Goal: Transaction & Acquisition: Subscribe to service/newsletter

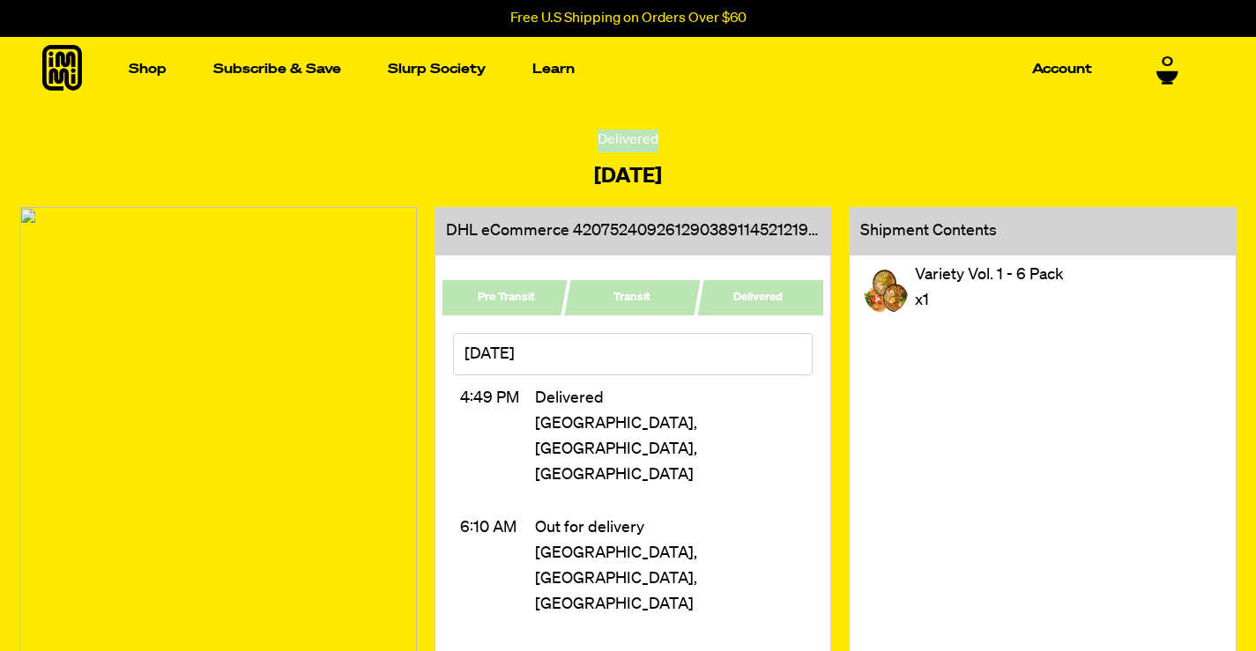
click at [1174, 68] on link "0" at bounding box center [1167, 70] width 22 height 30
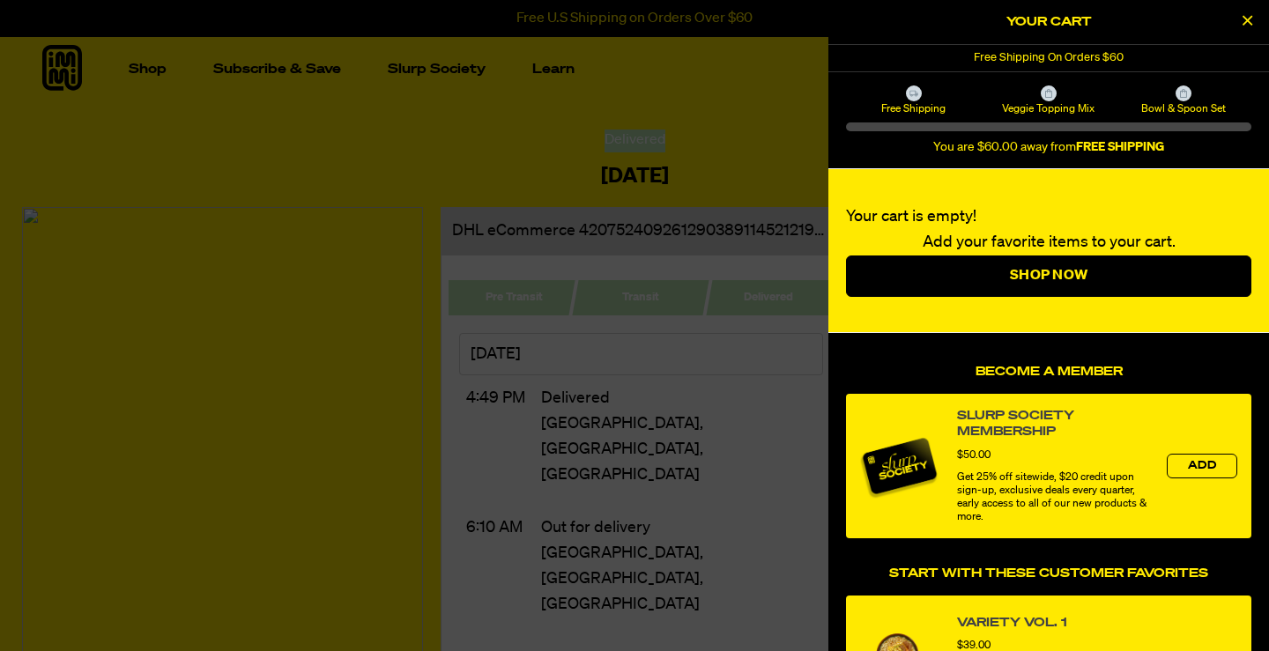
click at [1251, 12] on icon "Close Cart" at bounding box center [1248, 20] width 10 height 16
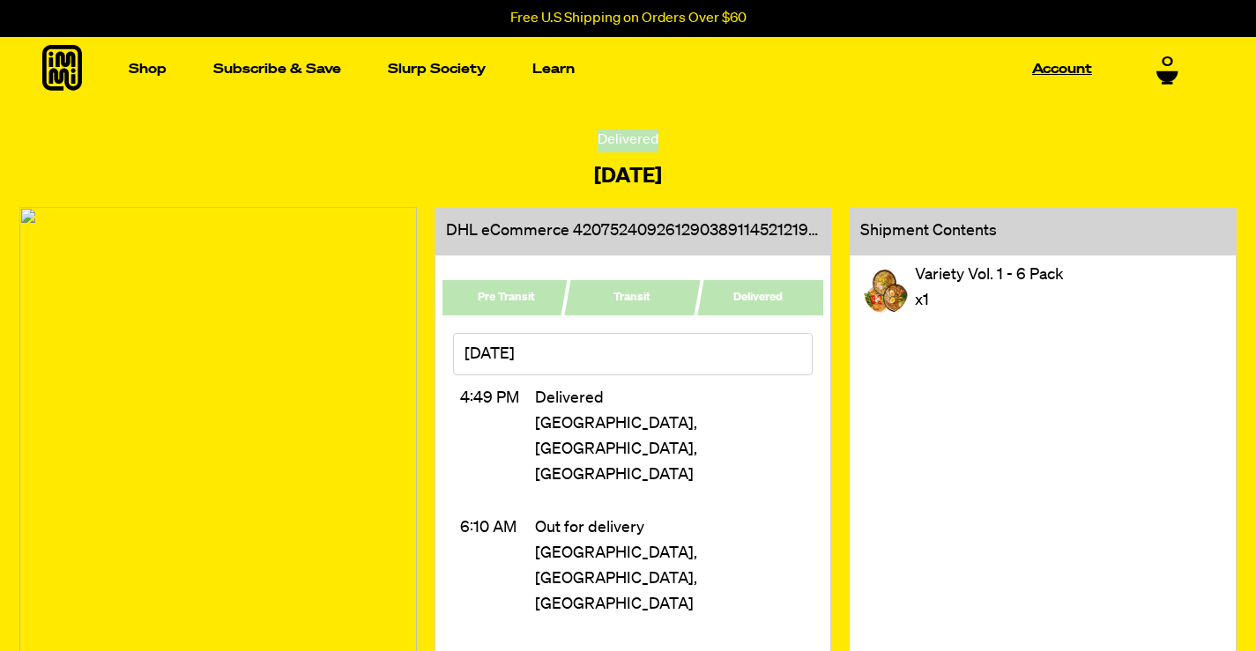
click at [1043, 82] on link "Account" at bounding box center [1062, 69] width 74 height 27
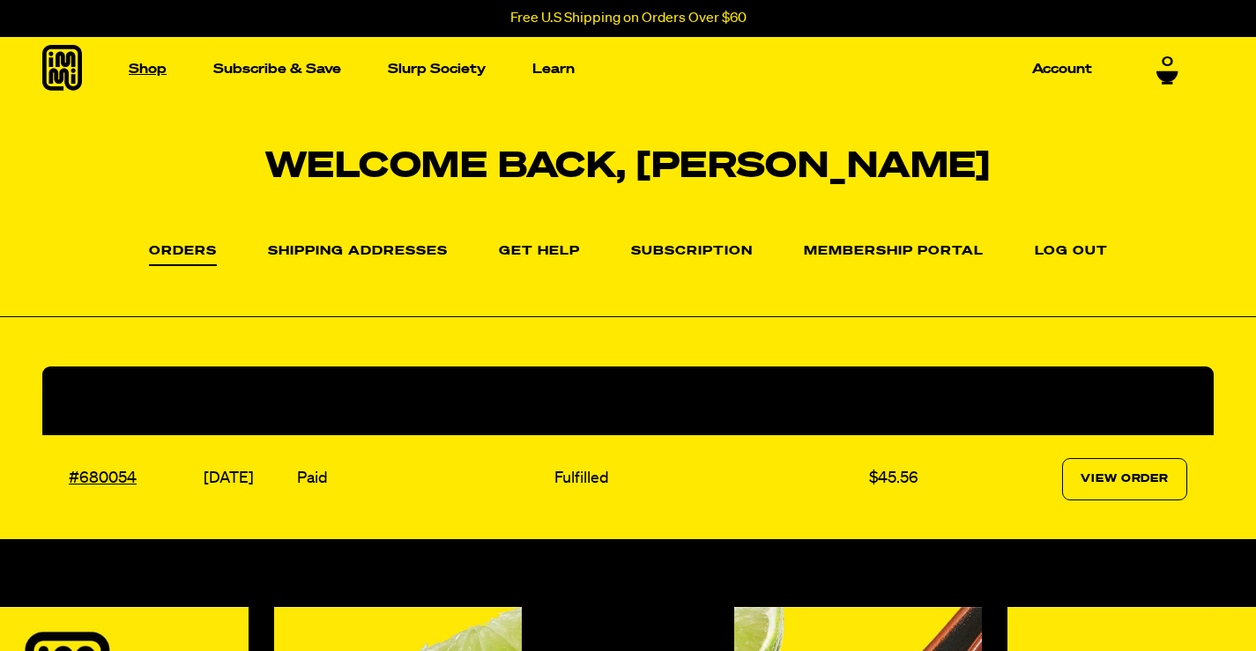
click at [160, 71] on link "Shop" at bounding box center [148, 69] width 52 height 27
click at [224, 276] on img "Main navigation" at bounding box center [168, 259] width 249 height 249
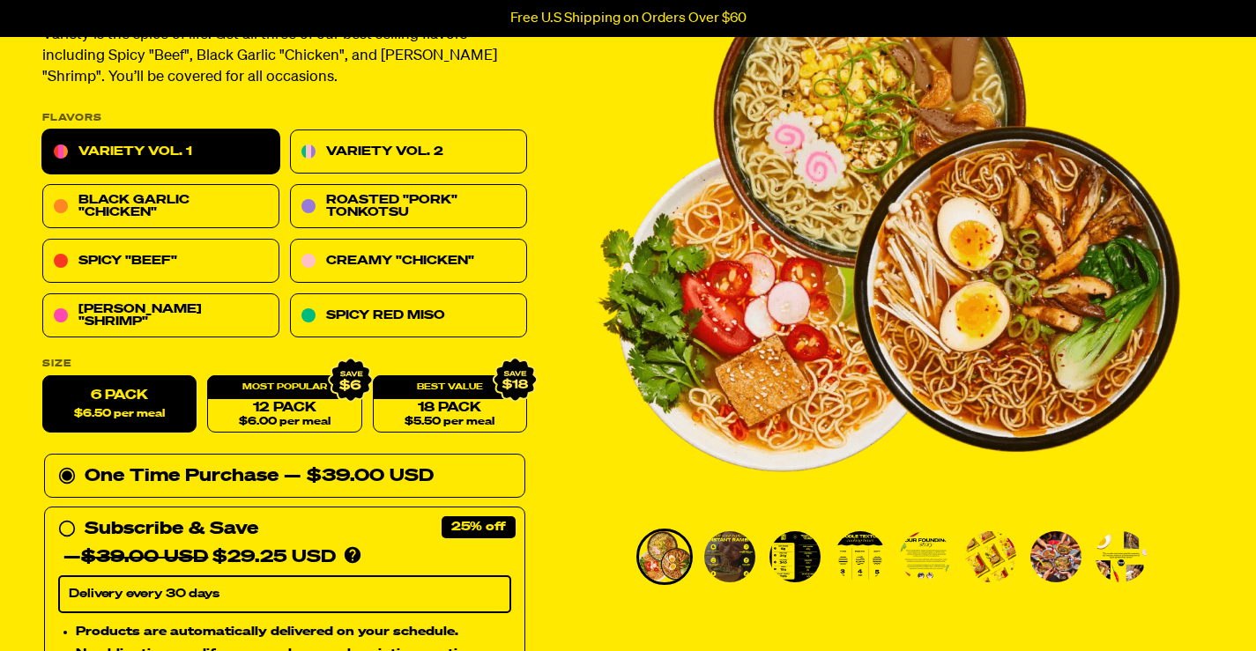
scroll to position [195, 0]
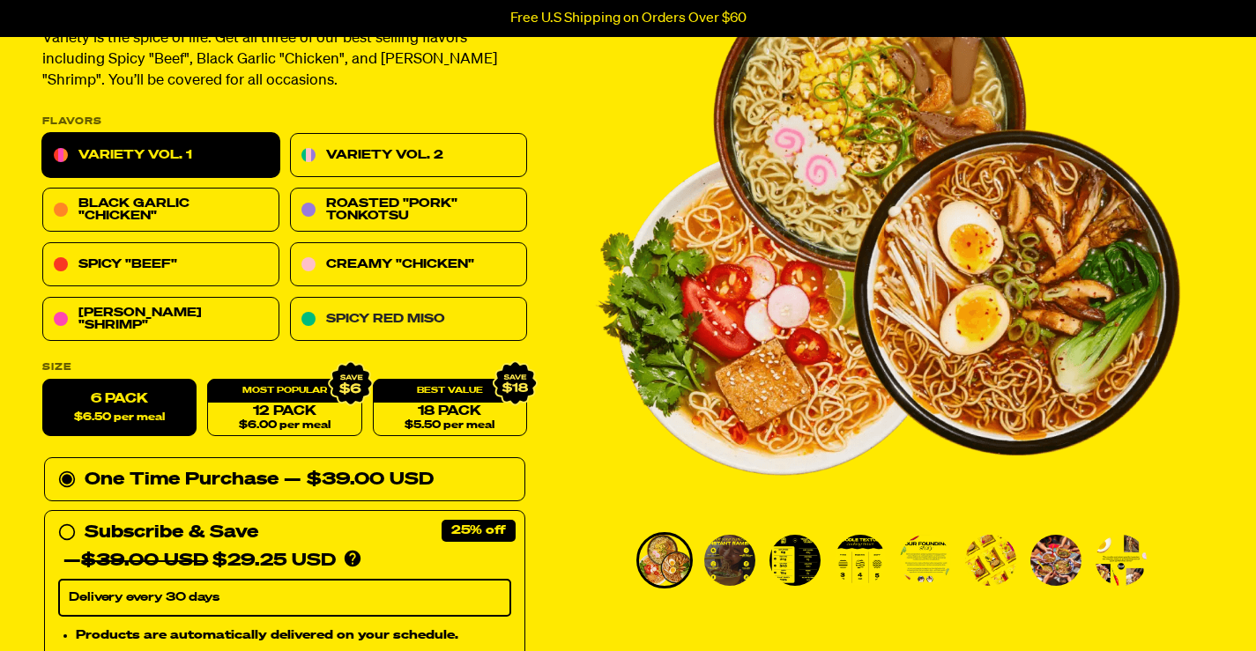
click at [378, 337] on link "Spicy Red Miso" at bounding box center [408, 320] width 237 height 44
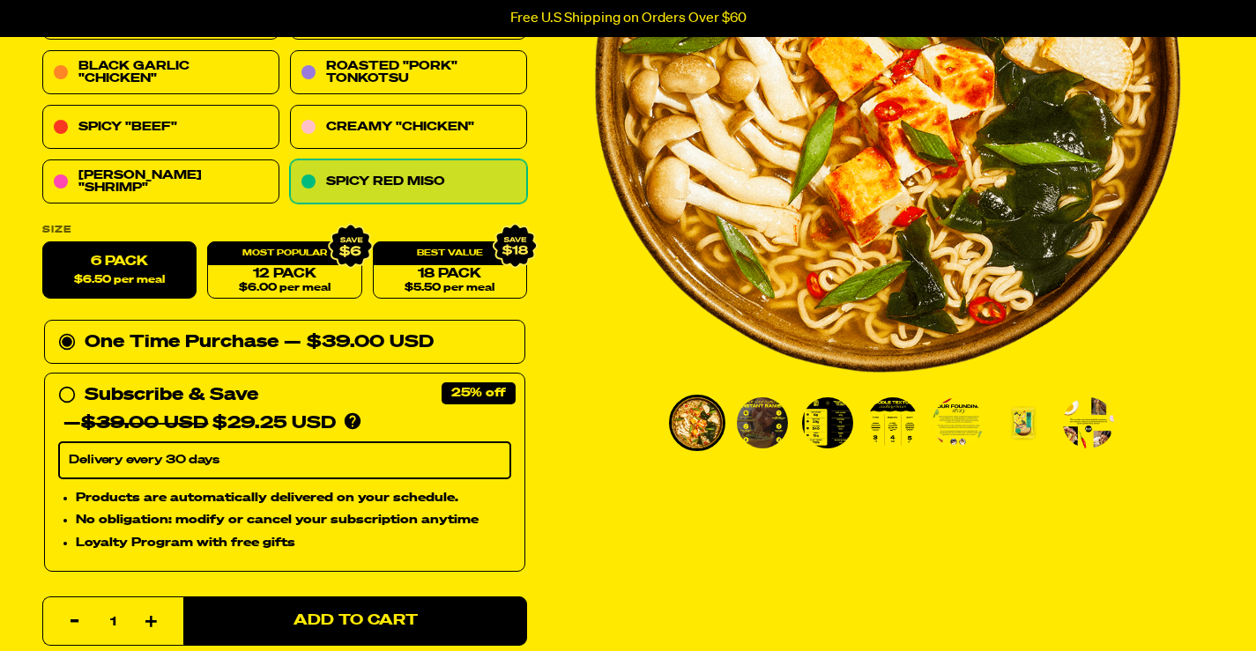
scroll to position [333, 0]
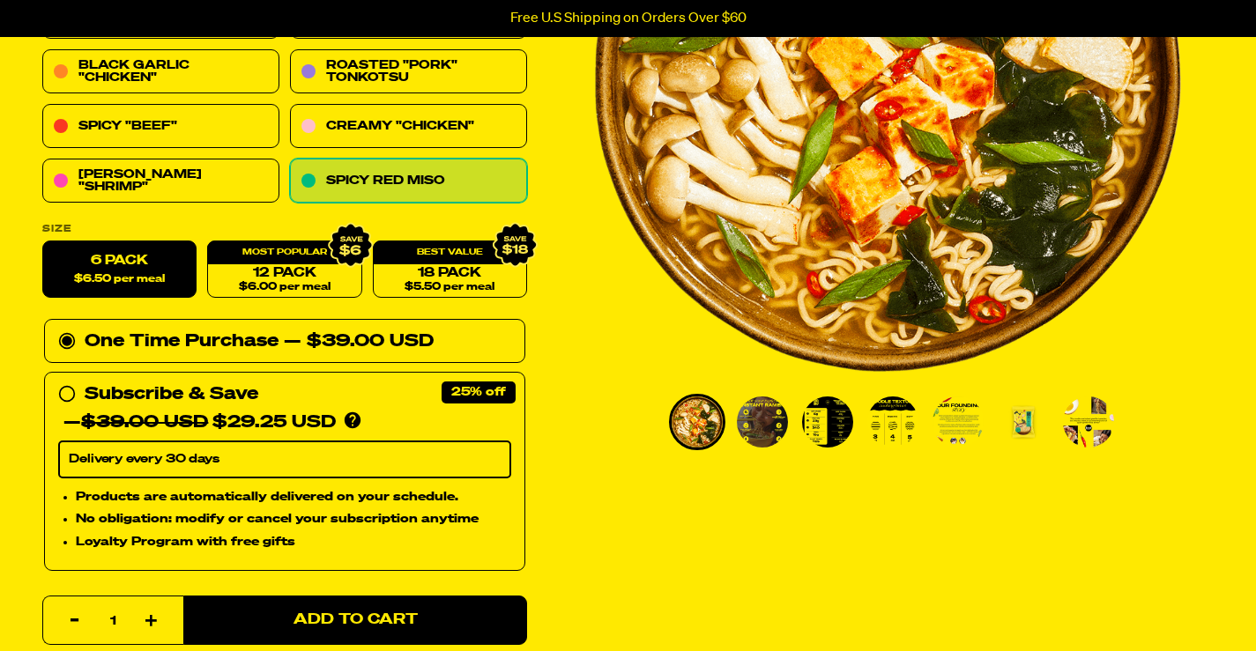
click at [67, 395] on circle at bounding box center [67, 395] width 0 height 0
click at [63, 381] on input "Subscribe & Save 25% — $39.00 USD $29.25 USD You'll receive your selected flavo…" at bounding box center [63, 381] width 11 height 0
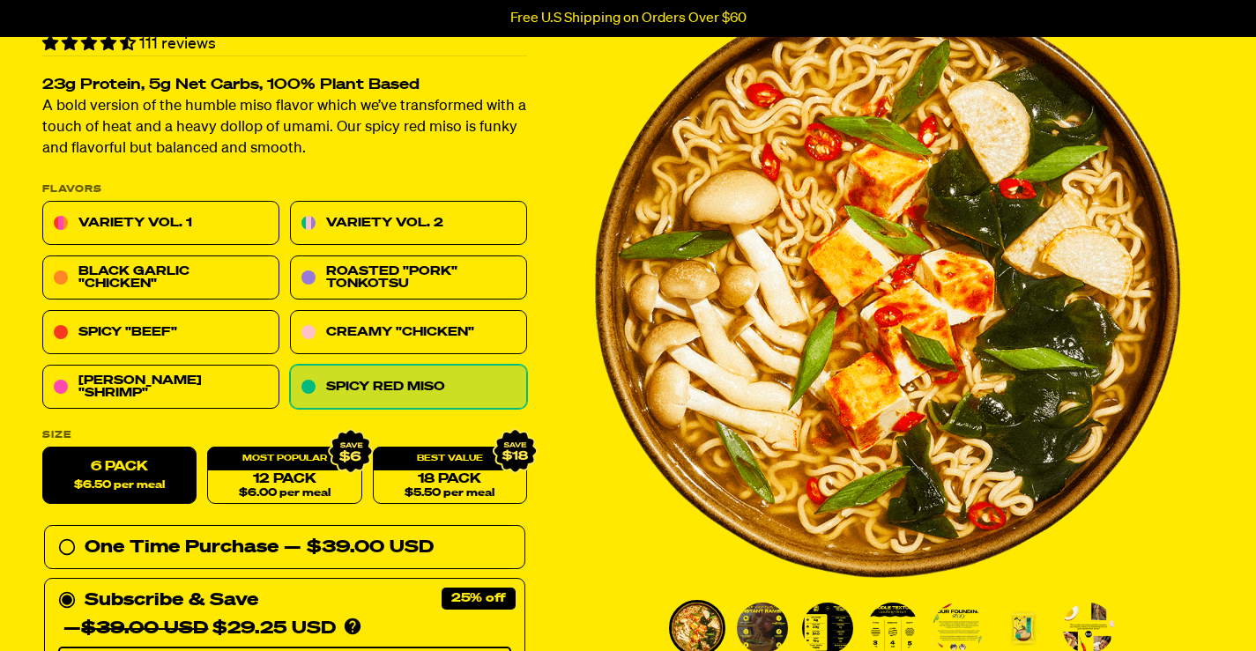
scroll to position [126, 0]
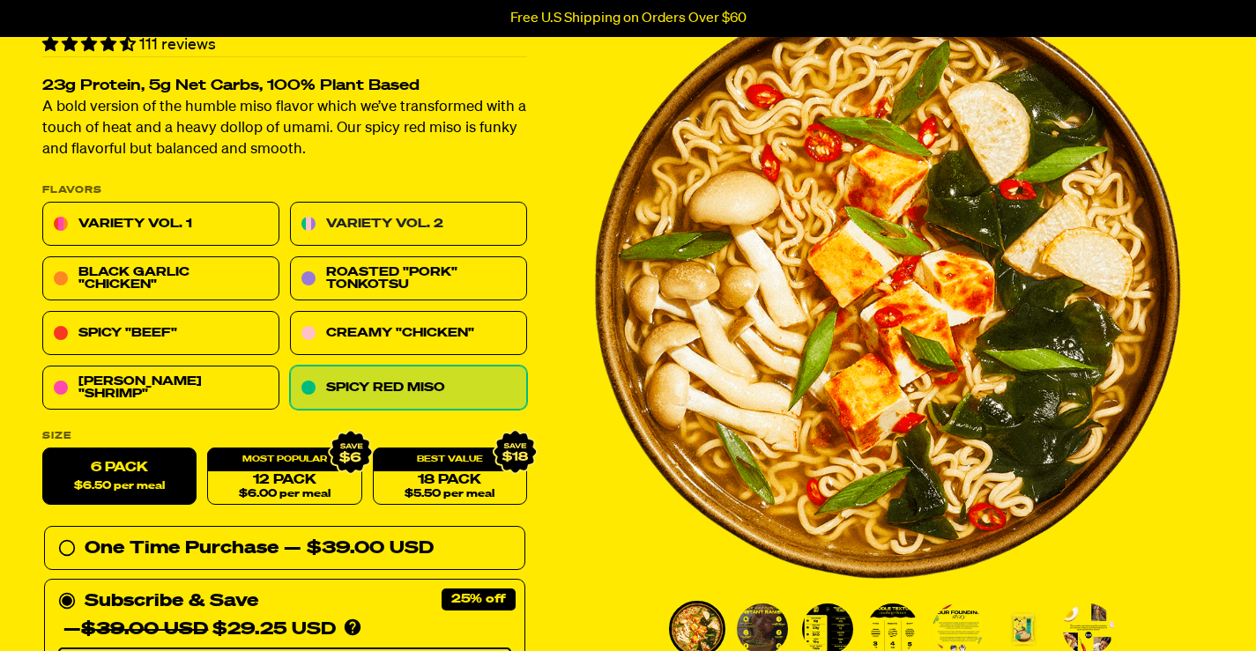
click at [320, 221] on link "Variety Vol. 2" at bounding box center [408, 225] width 237 height 44
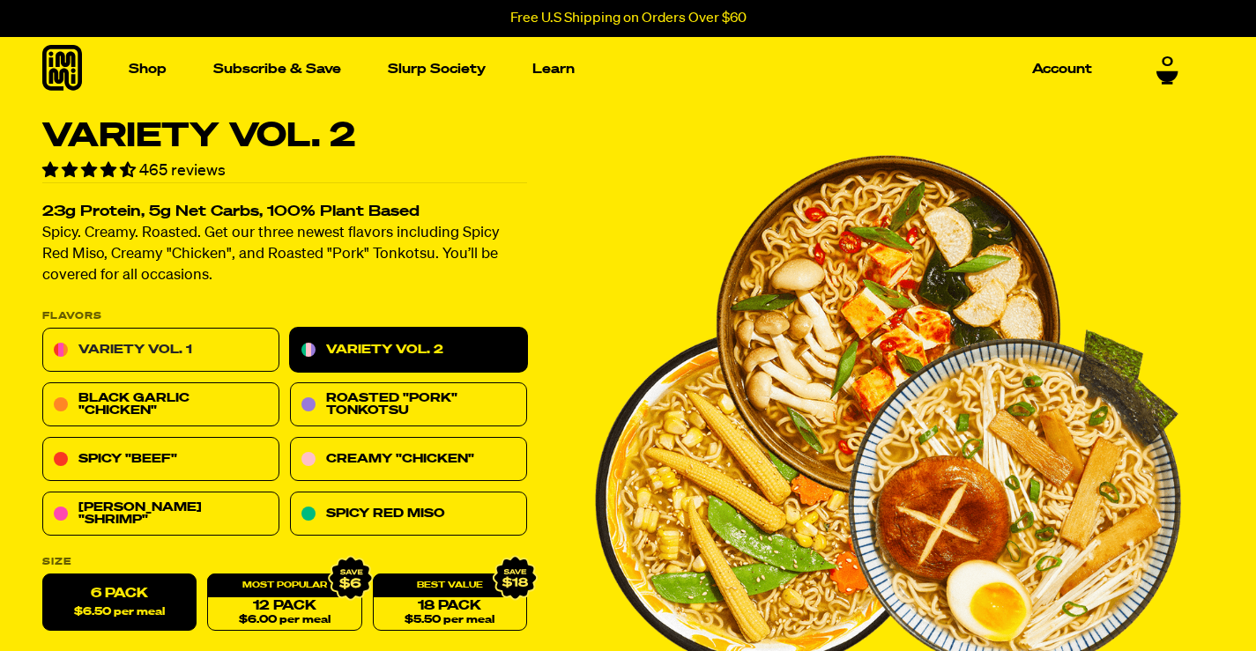
click at [205, 346] on link "Variety Vol. 1" at bounding box center [160, 351] width 237 height 44
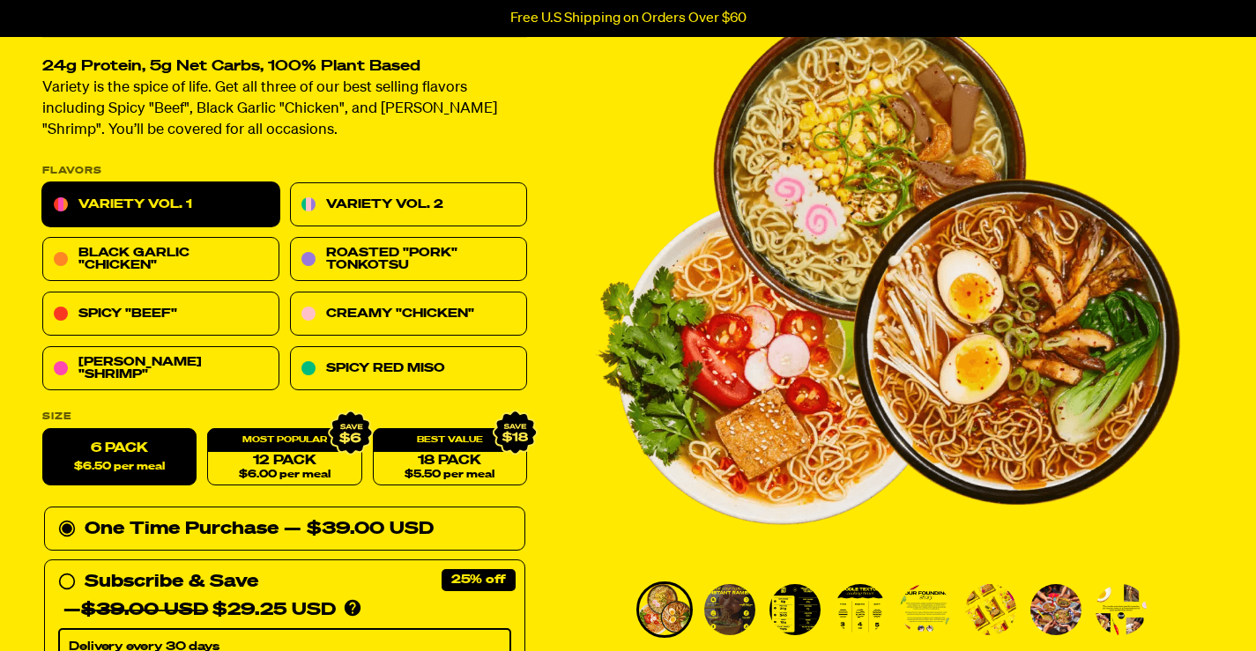
scroll to position [147, 0]
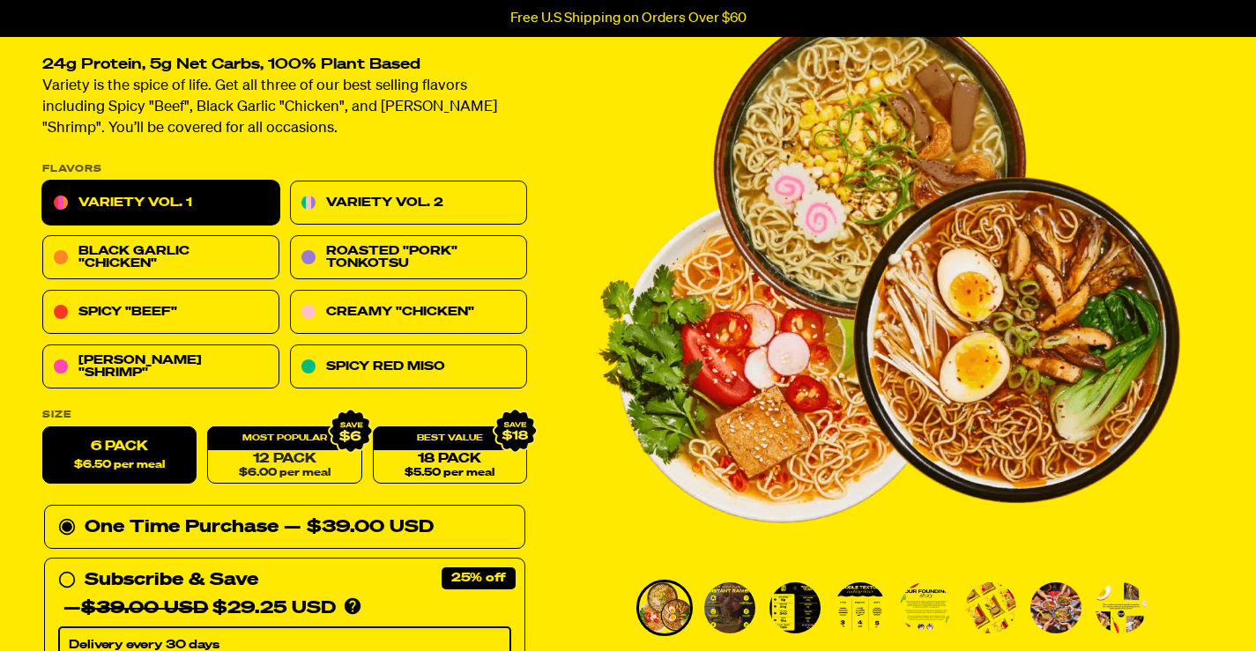
click at [275, 457] on link "12 Pack $6.00 per meal" at bounding box center [284, 455] width 154 height 57
radio input "false"
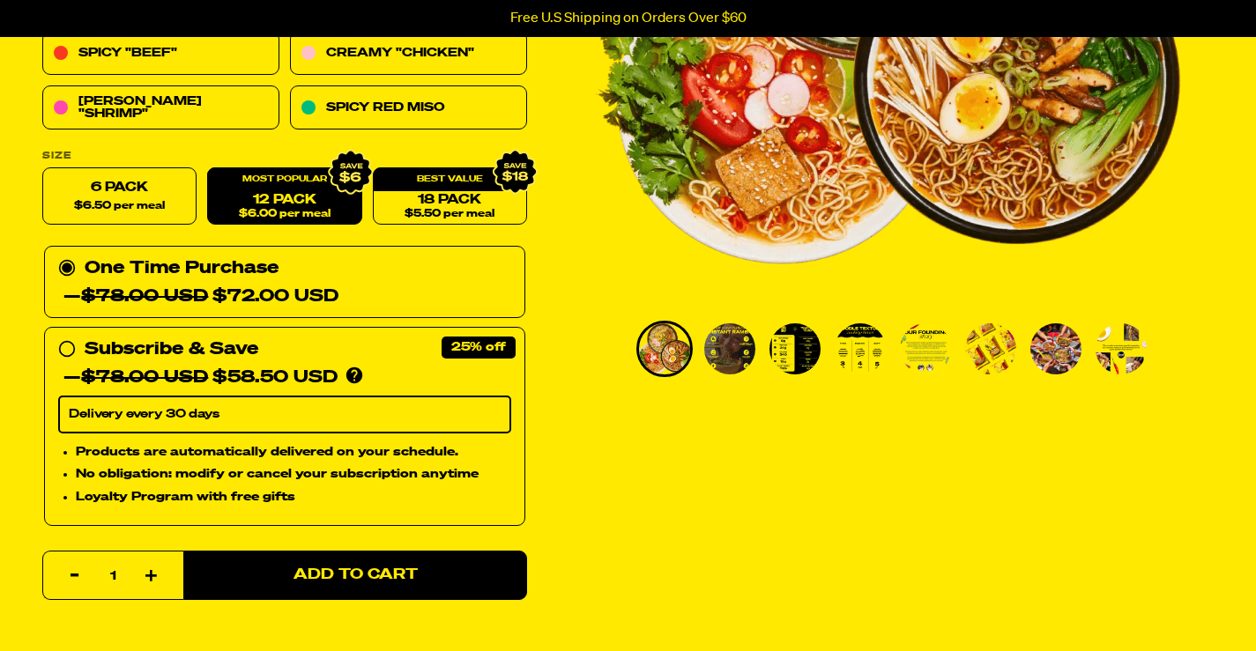
scroll to position [407, 0]
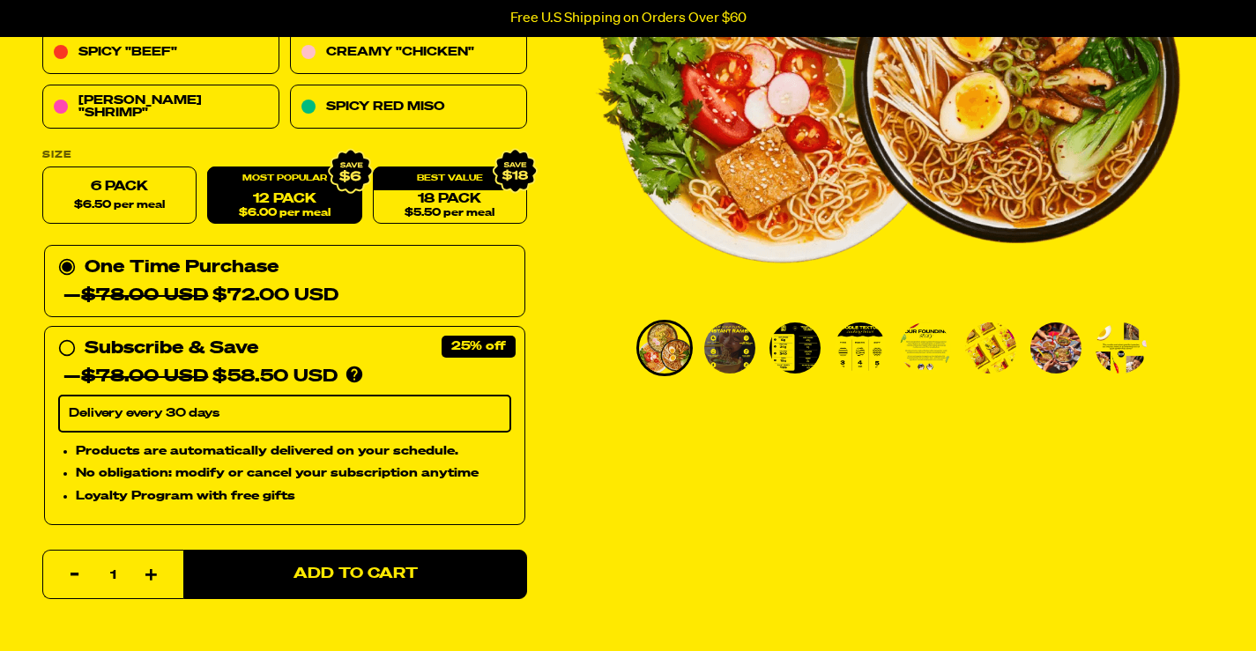
click at [92, 352] on div "Subscribe & Save 25%" at bounding box center [172, 349] width 174 height 28
click at [70, 335] on input "Subscribe & Save 25% — $78.00 USD $58.50 USD You'll receive your selected flavo…" at bounding box center [63, 335] width 11 height 0
click at [253, 417] on select "Delivery every 30 days" at bounding box center [284, 414] width 453 height 37
click at [58, 396] on select "Delivery every 30 days" at bounding box center [284, 414] width 453 height 37
click at [238, 416] on select "Delivery every 30 days" at bounding box center [284, 414] width 453 height 37
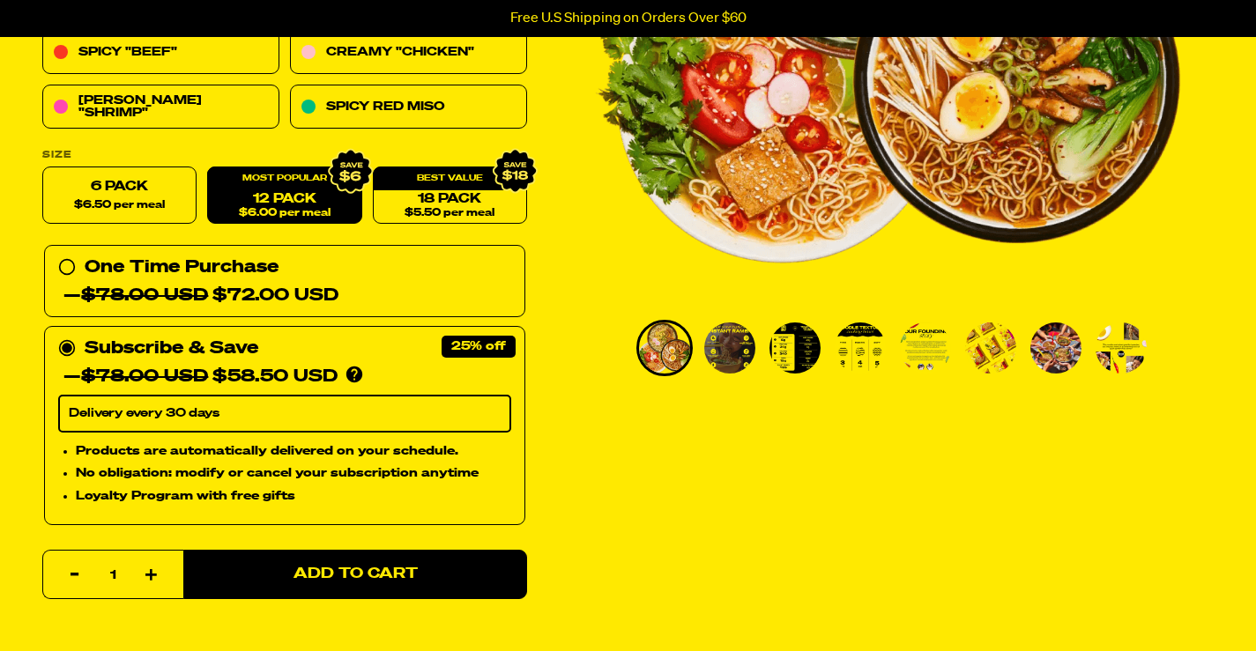
click at [238, 416] on select "Delivery every 30 days" at bounding box center [284, 414] width 453 height 37
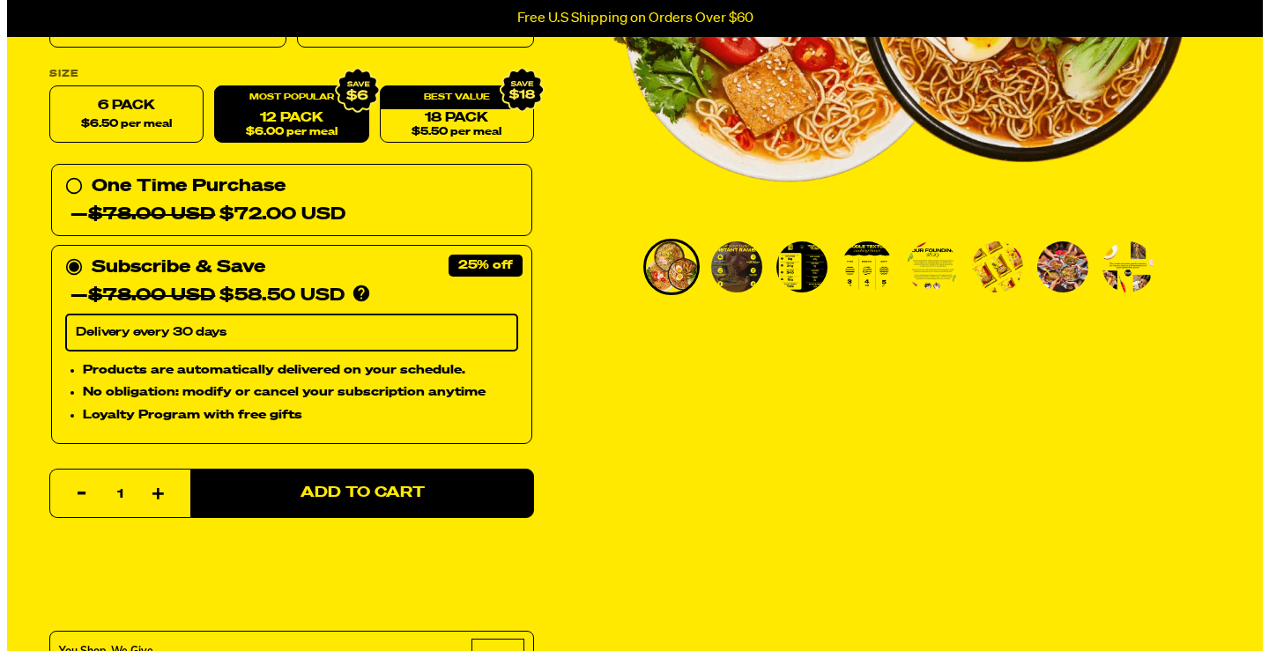
scroll to position [494, 0]
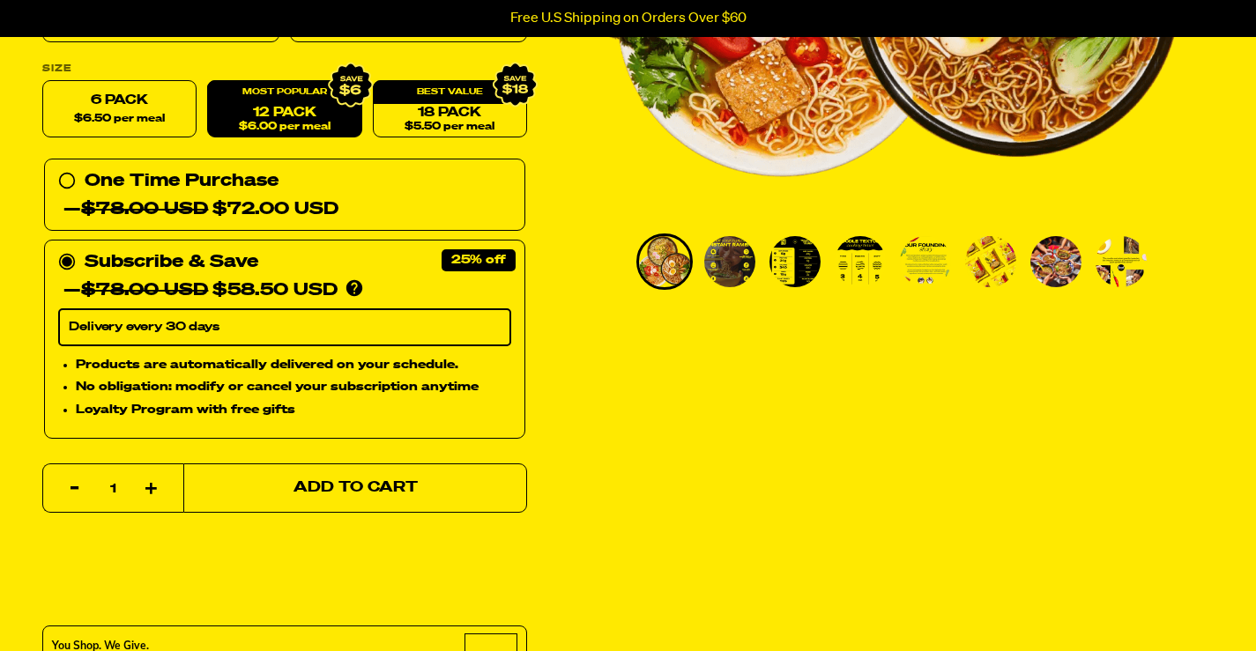
click at [265, 480] on button "Add to Cart" at bounding box center [355, 488] width 344 height 49
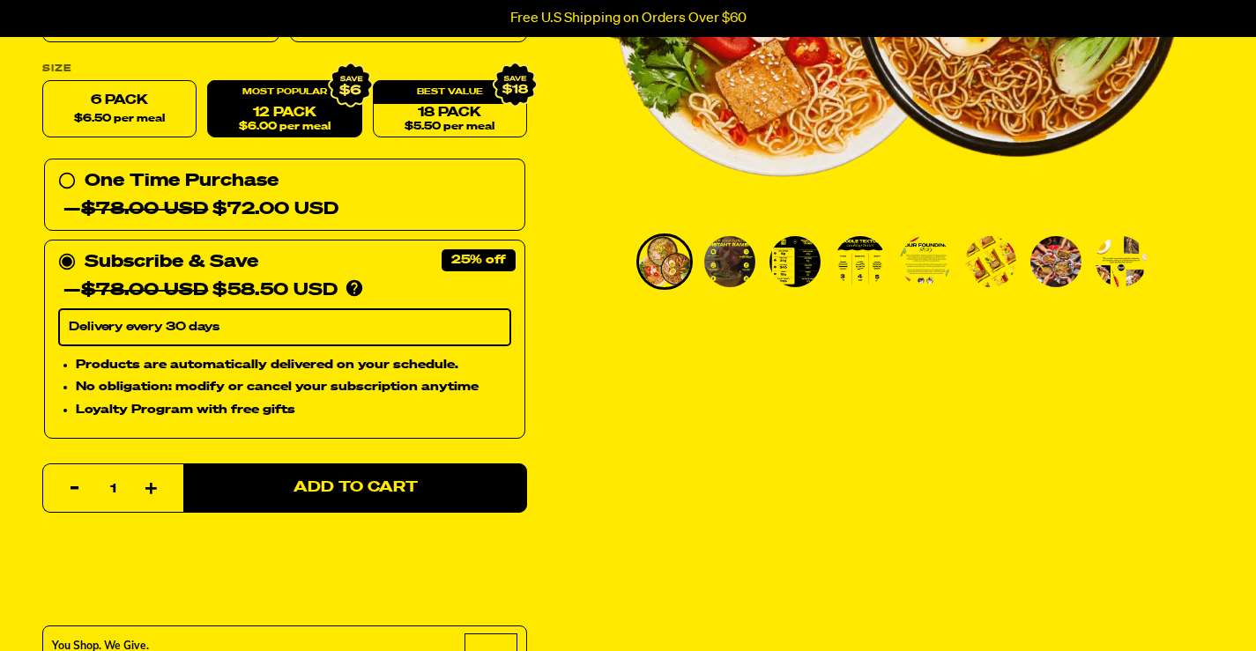
select select "Every 30 Days"
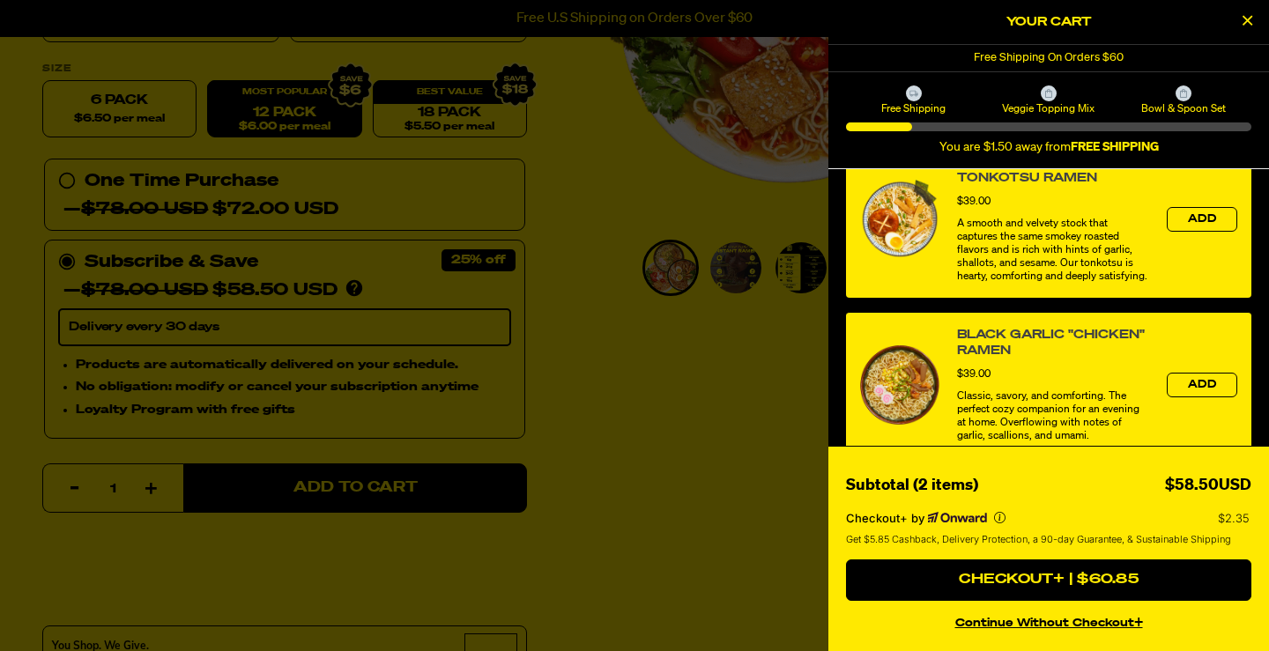
scroll to position [845, 0]
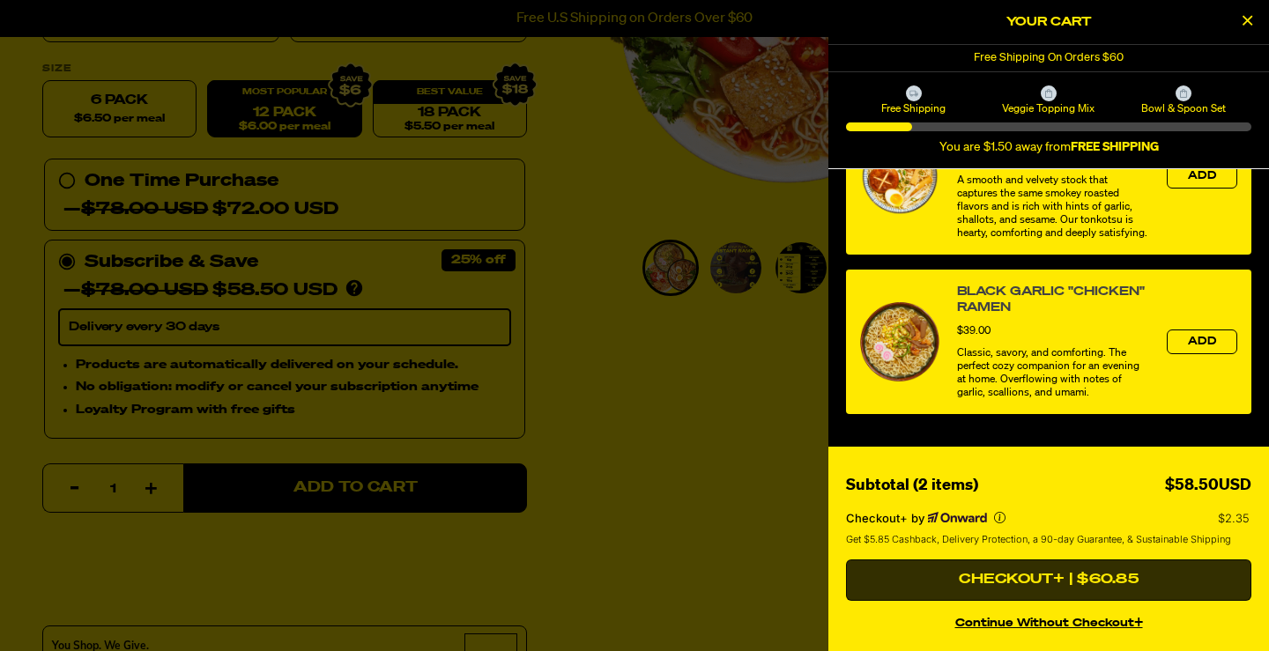
click at [1033, 574] on button "Checkout+ | $60.85" at bounding box center [1048, 581] width 405 height 42
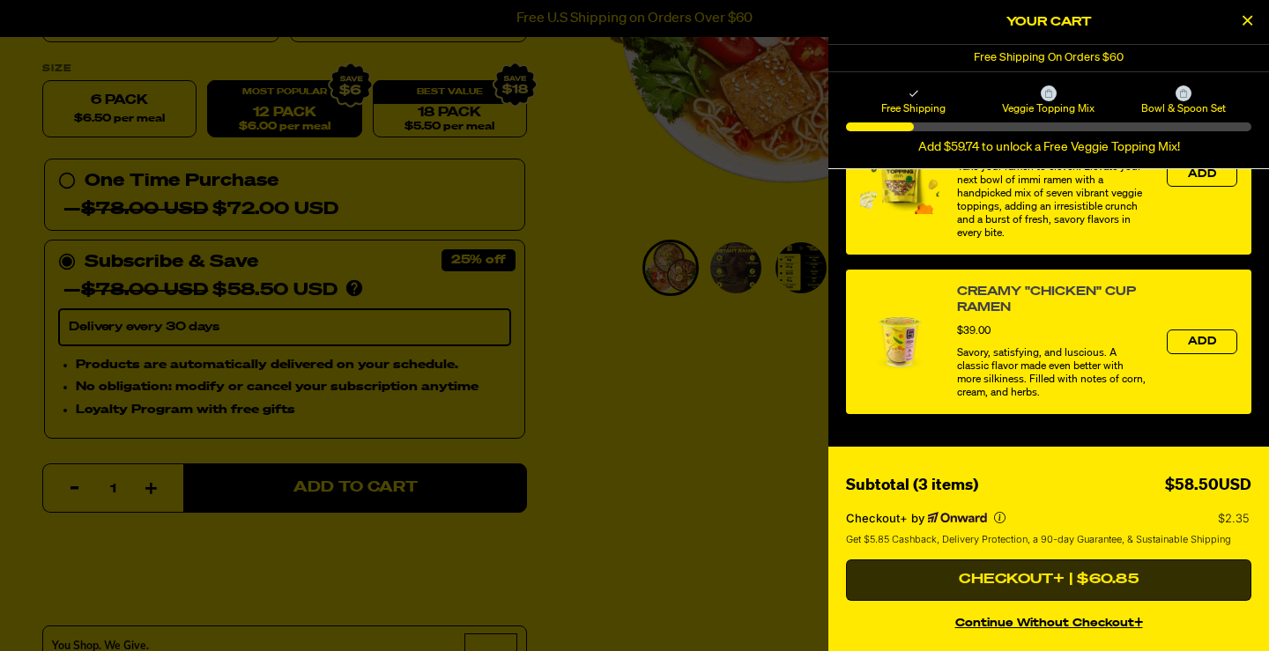
scroll to position [333, 0]
